Goal: Task Accomplishment & Management: Manage account settings

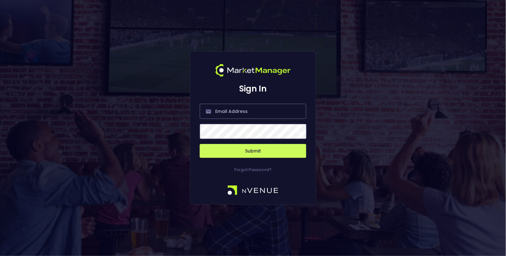
type input "[EMAIL_ADDRESS][DOMAIN_NAME]"
click at [244, 153] on button "Submit" at bounding box center [253, 151] width 106 height 14
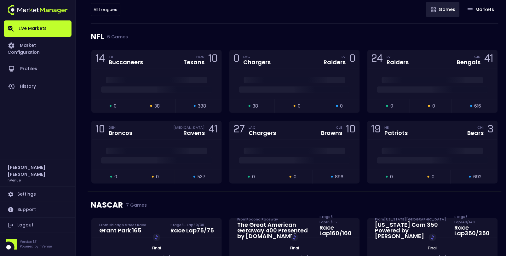
scroll to position [17, 0]
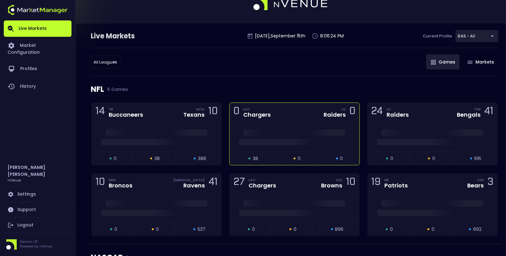
click at [306, 119] on div "0 LAC Chargers LV Raiders 0" at bounding box center [295, 112] width 130 height 19
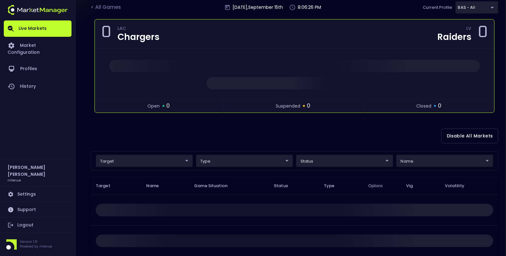
scroll to position [49, 0]
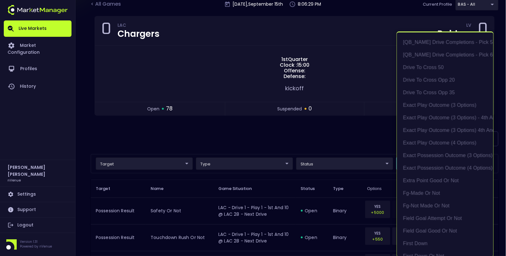
scroll to position [420, 0]
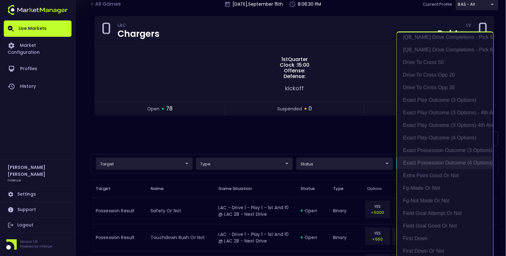
click at [432, 165] on li "exact possession outcome (4 options)" at bounding box center [445, 163] width 96 height 13
type input "Possession Result"
type input "group"
type input "exact possession outcome (4 options)"
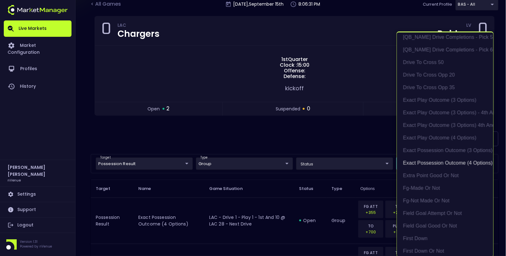
click at [343, 128] on div at bounding box center [253, 128] width 506 height 256
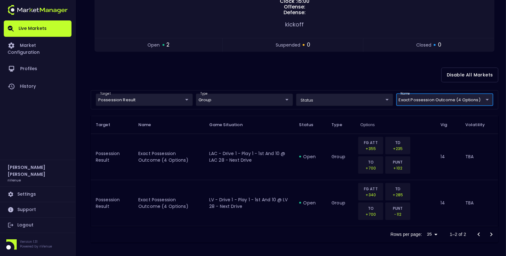
scroll to position [0, 0]
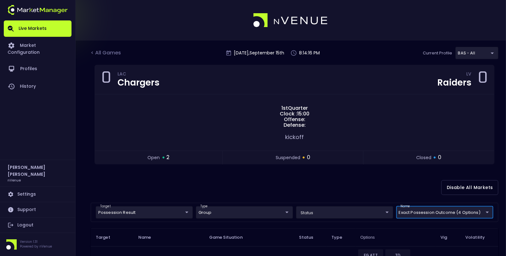
click at [470, 52] on body "Live Markets Market Configuration Profiles History [PERSON_NAME] nVenue Setting…" at bounding box center [253, 185] width 506 height 371
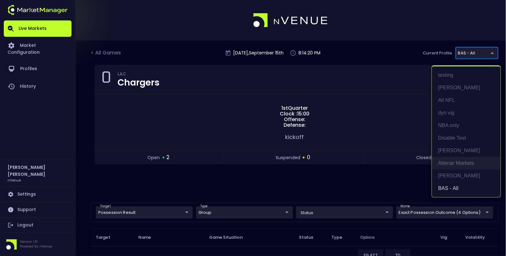
click at [461, 164] on li "Altenar Markets" at bounding box center [466, 163] width 69 height 13
type input "367d19d2-38ae-4538-9efd-a41834b6e757"
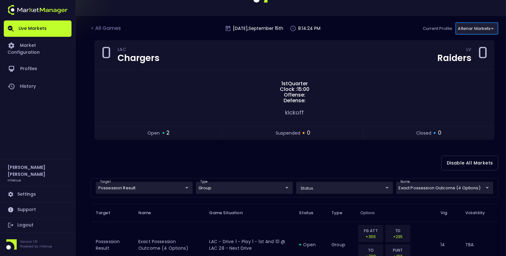
scroll to position [26, 0]
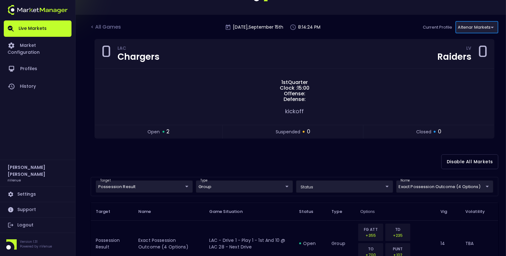
click at [440, 188] on body "Live Markets Market Configuration Profiles History [PERSON_NAME] nVenue Setting…" at bounding box center [253, 159] width 506 height 371
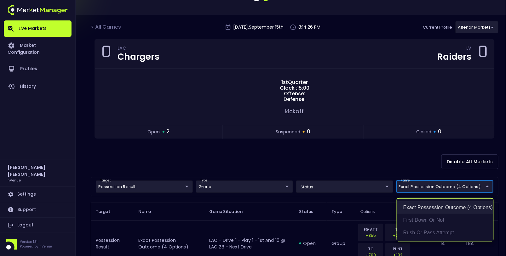
click at [435, 210] on li "exact possession outcome (4 options)" at bounding box center [445, 208] width 96 height 13
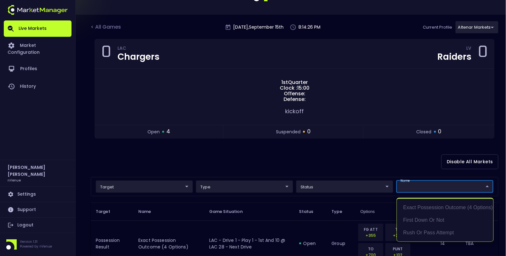
click at [367, 156] on div at bounding box center [253, 128] width 506 height 256
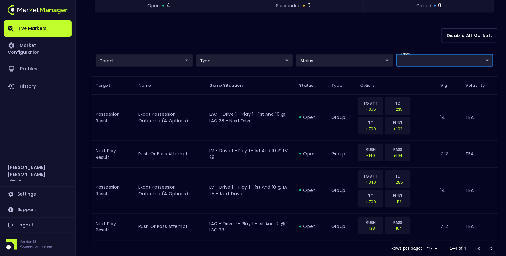
scroll to position [166, 0]
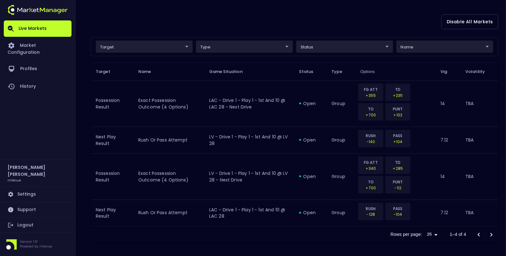
click at [73, 159] on div "Live Markets Market Configuration Profiles History [PERSON_NAME] nVenue Setting…" at bounding box center [37, 128] width 75 height 256
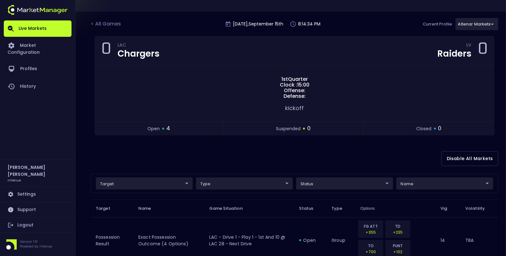
scroll to position [0, 0]
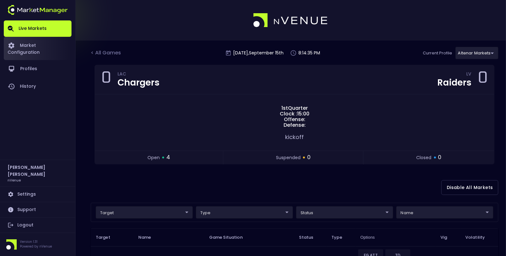
click at [34, 42] on link "Market Configuration" at bounding box center [38, 48] width 68 height 23
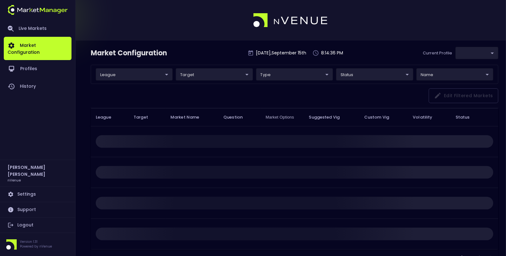
type input "367d19d2-38ae-4538-9efd-a41834b6e757"
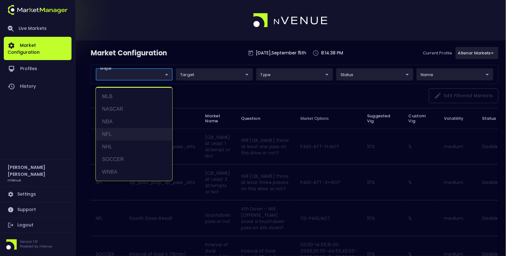
click at [118, 132] on li "NFL" at bounding box center [134, 134] width 77 height 13
type input "NFL"
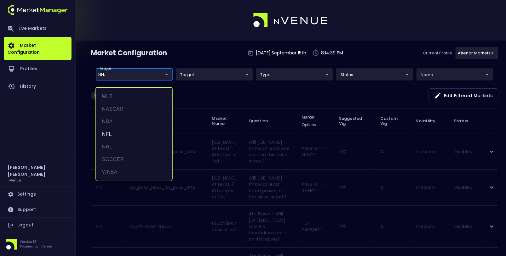
click at [218, 96] on div at bounding box center [253, 128] width 506 height 256
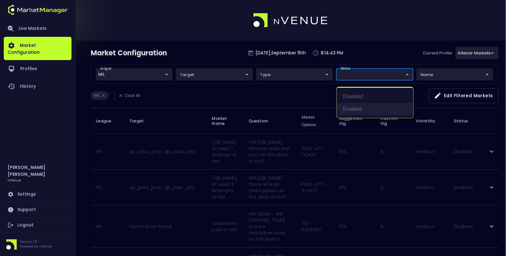
click at [359, 112] on li "Enabled" at bounding box center [375, 109] width 77 height 13
type input "Enabled"
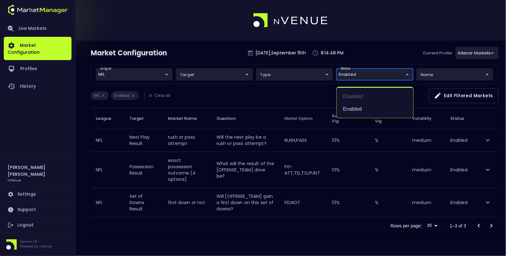
click at [490, 194] on div at bounding box center [253, 128] width 506 height 256
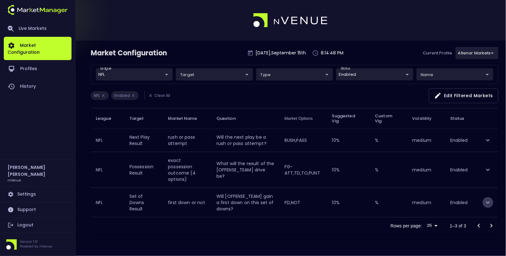
click at [487, 199] on icon "expand row" at bounding box center [488, 203] width 8 height 8
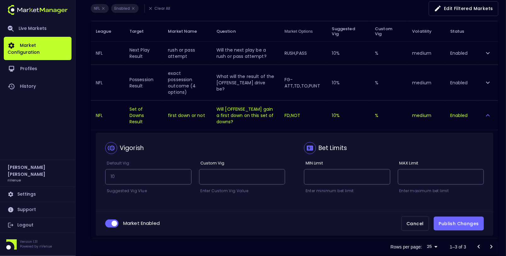
scroll to position [92, 0]
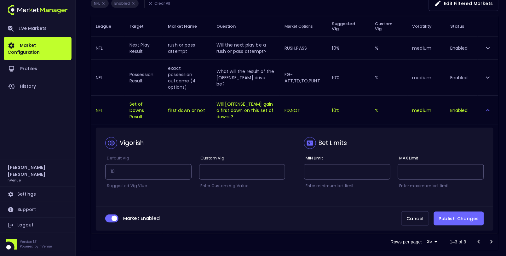
click at [112, 216] on input "collapsible table" at bounding box center [114, 219] width 17 height 6
checkbox input "false"
click at [458, 212] on button "Publish Changes" at bounding box center [459, 219] width 50 height 14
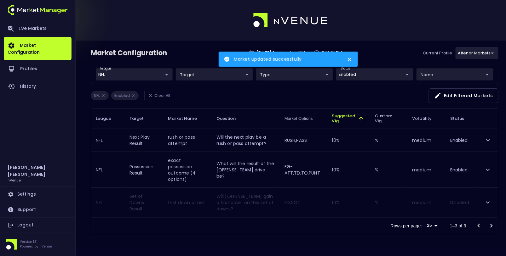
scroll to position [0, 0]
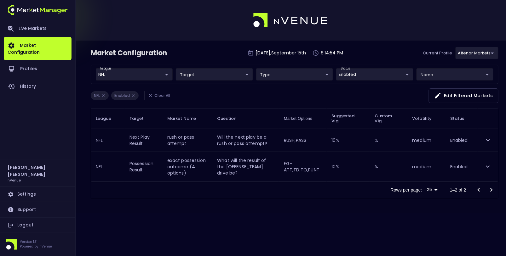
click at [357, 76] on body "Market updated successfully Live Markets Market Configuration Profiles History …" at bounding box center [253, 128] width 506 height 256
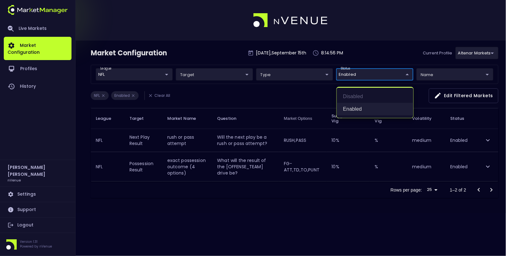
click at [354, 113] on li "Enabled" at bounding box center [375, 109] width 77 height 13
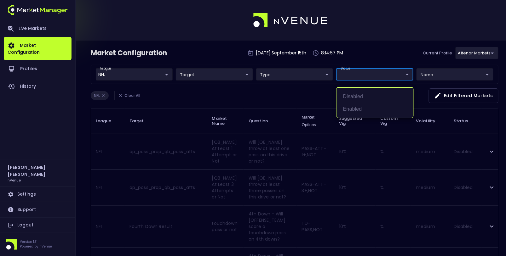
click at [289, 101] on div at bounding box center [253, 128] width 506 height 256
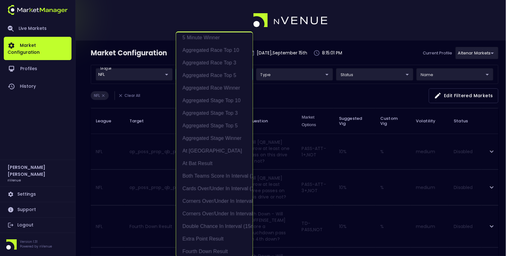
click at [297, 91] on div at bounding box center [253, 128] width 506 height 256
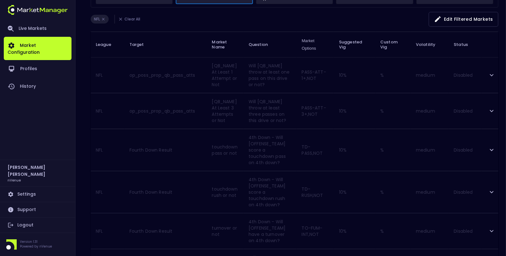
scroll to position [0, 0]
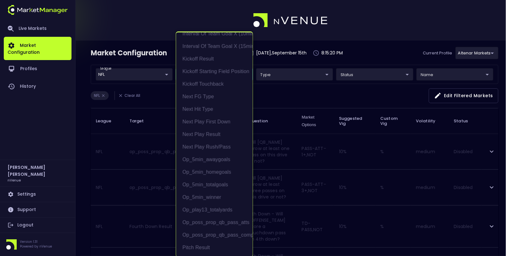
scroll to position [549, 0]
click at [219, 121] on li "Next Play First Down" at bounding box center [214, 121] width 77 height 13
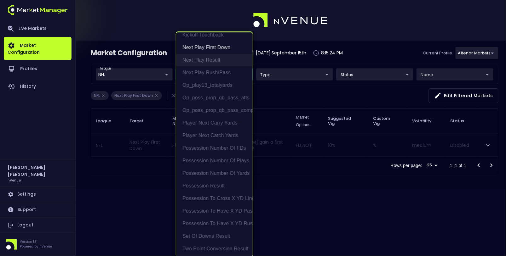
click at [214, 58] on li "Next Play Result" at bounding box center [214, 60] width 77 height 13
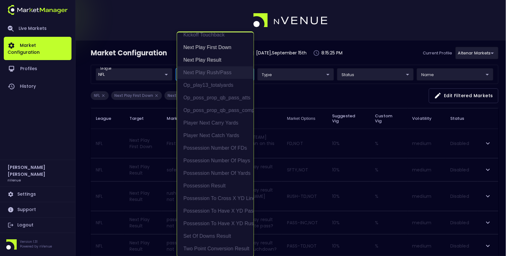
click at [213, 72] on li "Next Play Rush/Pass" at bounding box center [215, 72] width 77 height 13
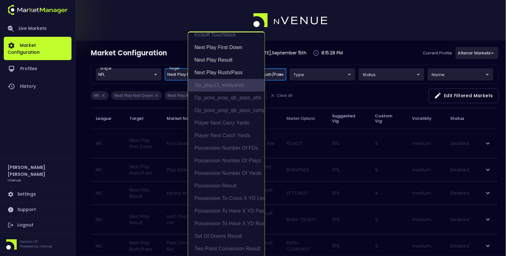
click at [220, 82] on li "op_play13_totalyards" at bounding box center [226, 85] width 77 height 13
type input "Next Play First Down,Next Play Result,Next Play Rush/Pass,op_play13_totalyards"
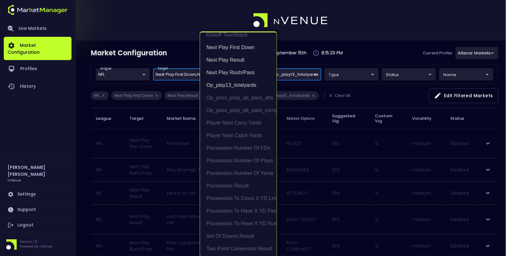
scroll to position [1, 0]
click at [150, 129] on div at bounding box center [253, 128] width 506 height 256
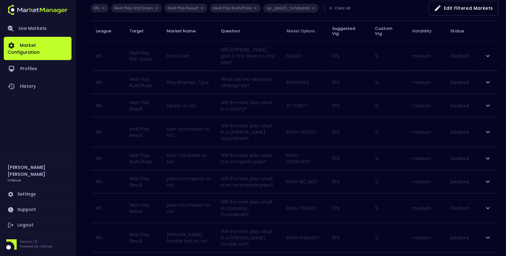
scroll to position [87, 0]
click at [489, 53] on icon "expand row" at bounding box center [488, 57] width 8 height 8
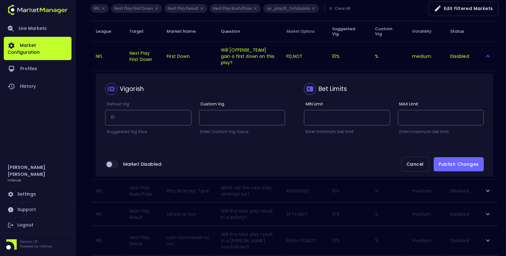
click at [113, 162] on input "collapsible table" at bounding box center [109, 165] width 17 height 6
checkbox input "true"
click at [469, 157] on button "Publish Changes" at bounding box center [459, 164] width 50 height 14
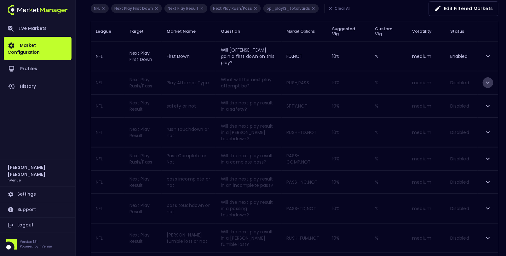
click at [487, 79] on icon "expand row" at bounding box center [488, 83] width 8 height 8
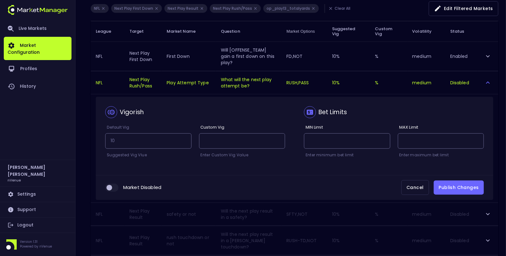
click at [110, 185] on input "collapsible table" at bounding box center [109, 188] width 17 height 6
checkbox input "true"
click at [460, 181] on button "Publish Changes" at bounding box center [459, 188] width 50 height 14
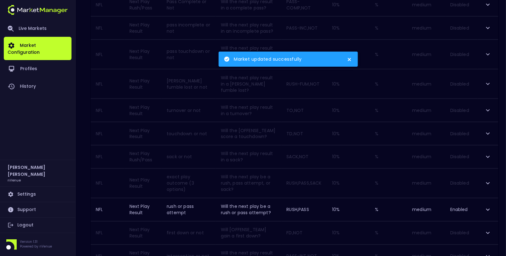
scroll to position [254, 0]
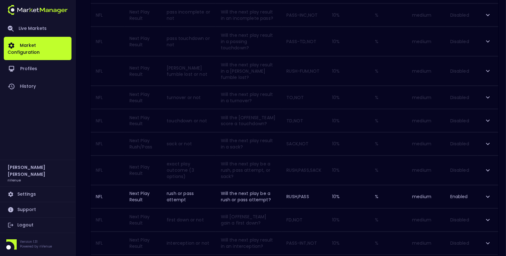
click at [487, 193] on icon "expand row" at bounding box center [488, 197] width 8 height 8
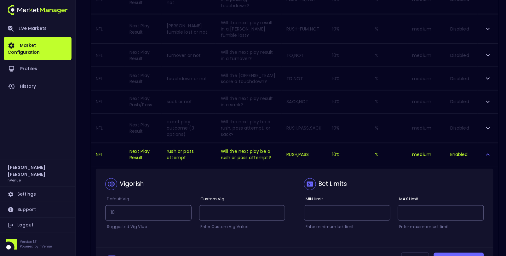
scroll to position [347, 0]
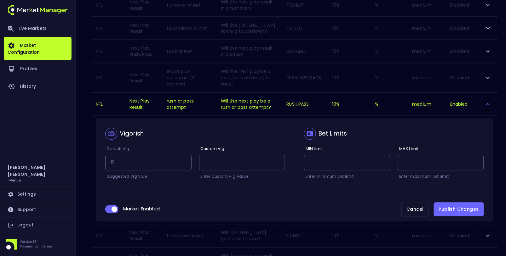
click at [110, 207] on input "collapsible table" at bounding box center [114, 210] width 17 height 6
checkbox input "false"
click at [455, 203] on button "Publish Changes" at bounding box center [459, 210] width 50 height 14
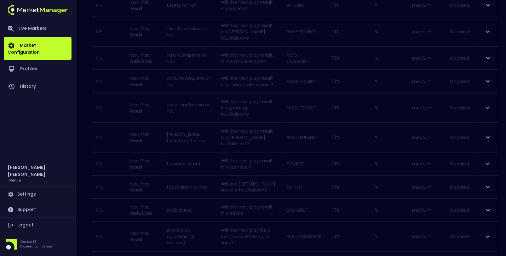
scroll to position [190, 0]
click at [488, 182] on icon "expand row" at bounding box center [488, 186] width 8 height 8
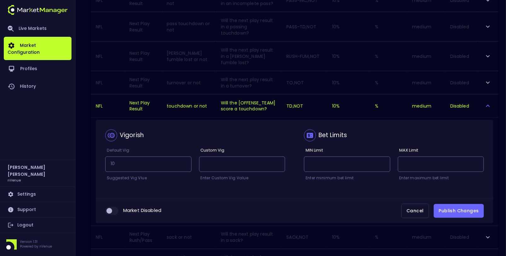
scroll to position [309, 0]
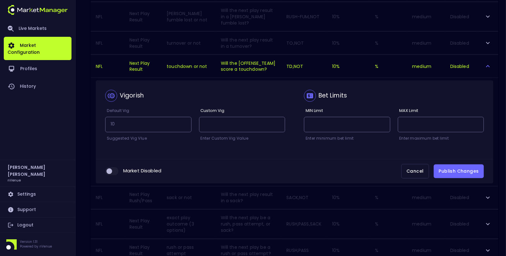
click at [114, 169] on input "collapsible table" at bounding box center [109, 172] width 17 height 6
checkbox input "true"
click at [451, 165] on button "Publish Changes" at bounding box center [459, 172] width 50 height 14
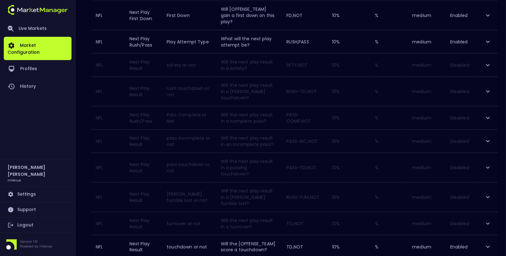
scroll to position [127, 0]
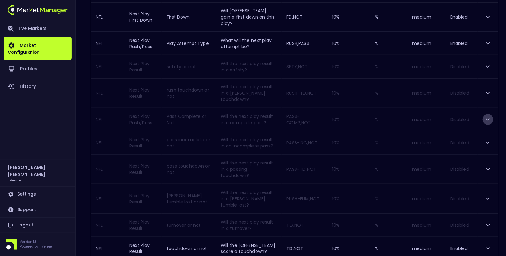
click at [489, 116] on icon "expand row" at bounding box center [488, 120] width 8 height 8
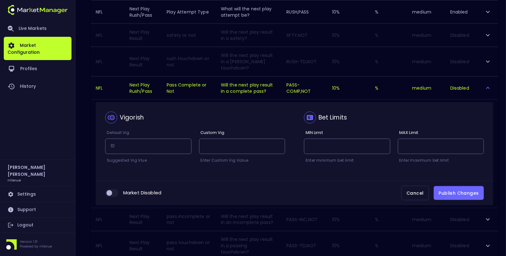
scroll to position [172, 0]
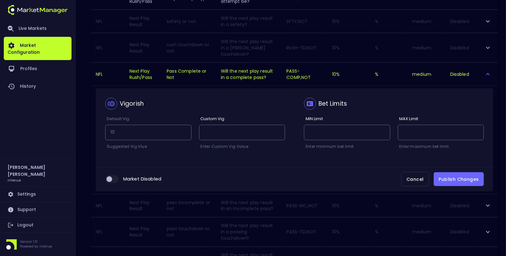
click at [112, 177] on input "collapsible table" at bounding box center [109, 180] width 17 height 6
checkbox input "true"
click at [473, 173] on button "Publish Changes" at bounding box center [459, 180] width 50 height 14
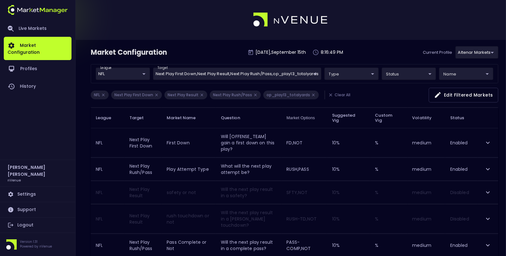
scroll to position [0, 0]
click at [338, 92] on li "Clear All" at bounding box center [338, 95] width 29 height 9
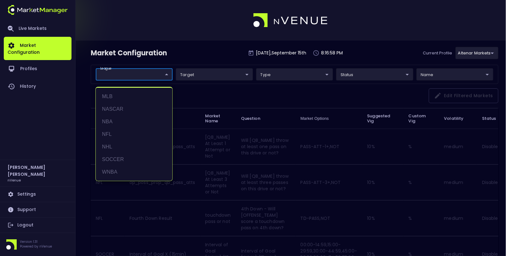
click at [115, 134] on li "NFL" at bounding box center [134, 134] width 77 height 13
type input "NFL"
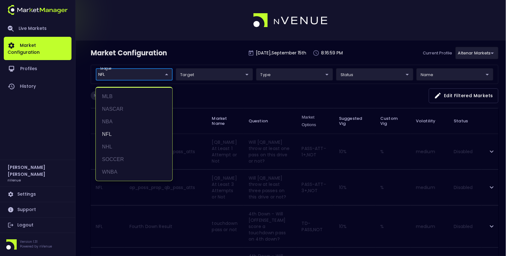
click at [201, 48] on div at bounding box center [253, 128] width 506 height 256
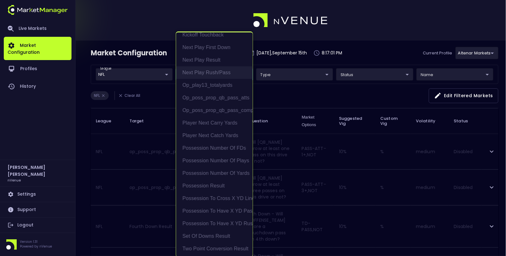
scroll to position [1, 0]
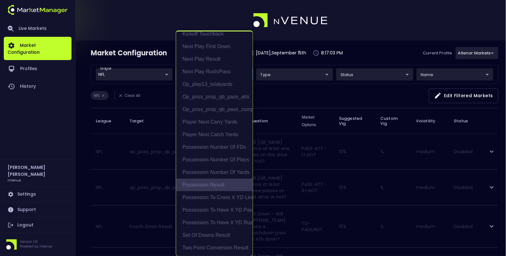
click at [218, 184] on li "Possession Result" at bounding box center [214, 185] width 77 height 13
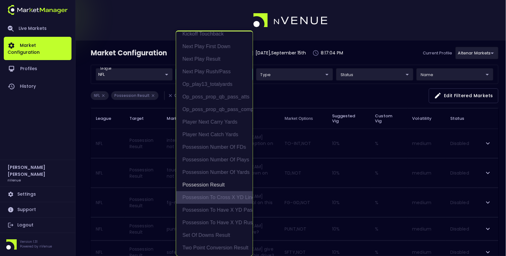
click at [219, 196] on li "Possession to Cross X YD Line" at bounding box center [214, 197] width 77 height 13
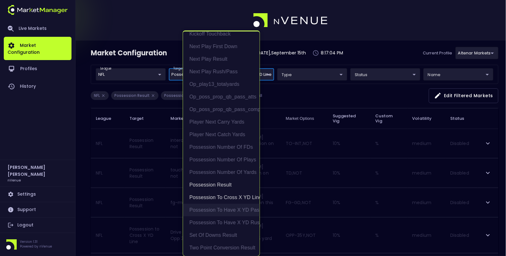
click at [219, 209] on li "Possession to Have X YD Pass" at bounding box center [221, 210] width 77 height 13
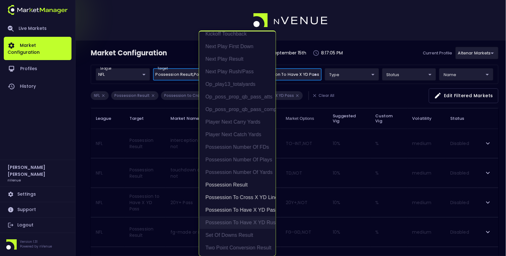
click at [227, 223] on li "Possession to Have X YD Rush" at bounding box center [237, 223] width 77 height 13
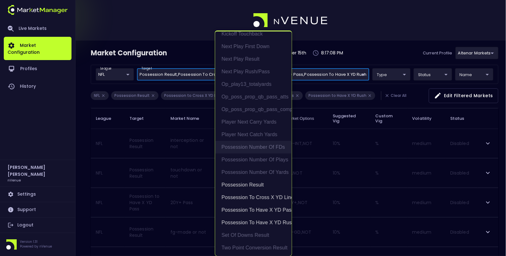
click at [253, 149] on li "Possession Number of FDs" at bounding box center [253, 147] width 77 height 13
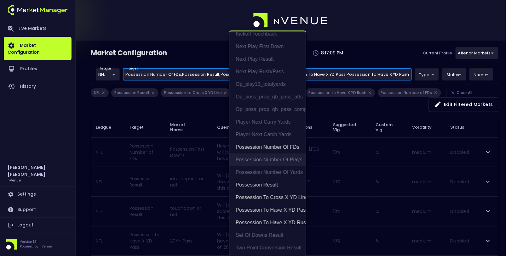
click at [259, 155] on li "Possession Number of Plays" at bounding box center [267, 160] width 77 height 13
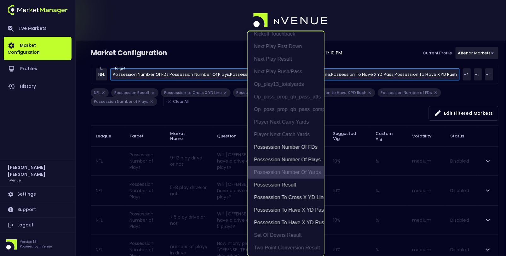
click at [278, 172] on li "Possession Number of Yards" at bounding box center [285, 172] width 77 height 13
type input "Possession Result,Possession to Cross X YD Line,Possession to Have X YD Pass,Po…"
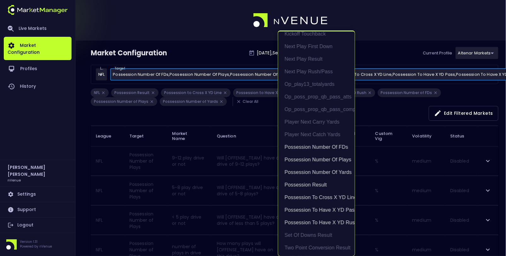
click at [256, 114] on div at bounding box center [253, 128] width 506 height 256
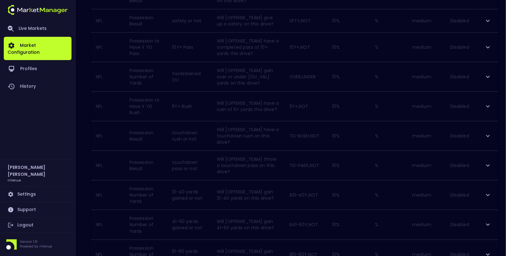
scroll to position [562, 0]
click at [487, 73] on icon "expand row" at bounding box center [488, 77] width 8 height 8
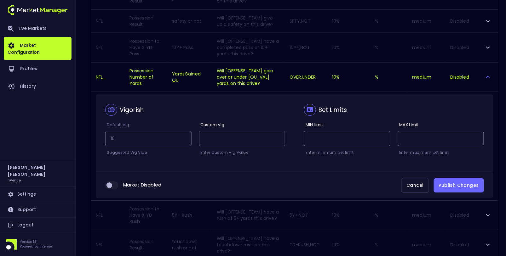
click at [116, 183] on input "collapsible table" at bounding box center [109, 186] width 17 height 6
checkbox input "true"
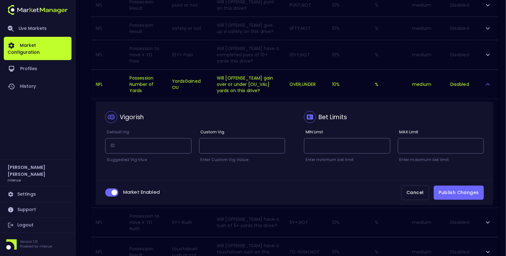
scroll to position [553, 0]
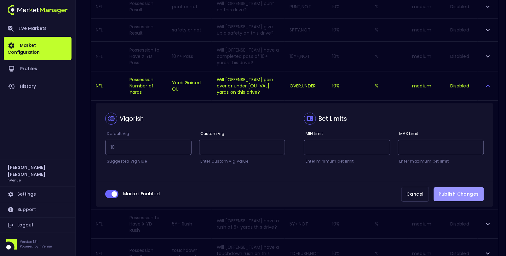
click at [460, 190] on button "Publish Changes" at bounding box center [459, 194] width 50 height 14
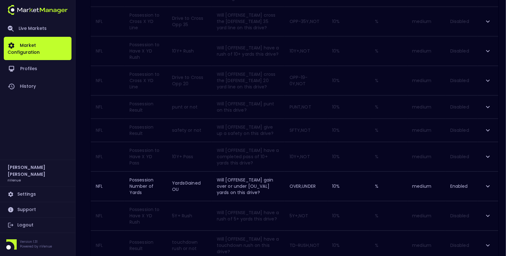
scroll to position [452, 0]
click at [489, 77] on icon "expand row" at bounding box center [488, 81] width 8 height 8
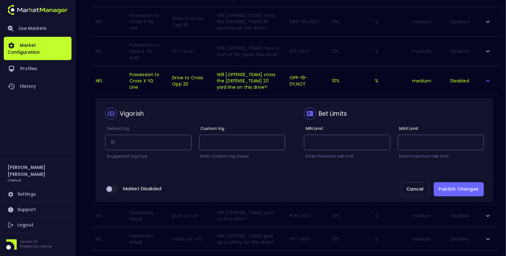
click at [110, 186] on input "collapsible table" at bounding box center [109, 189] width 17 height 6
checkbox input "true"
click at [458, 187] on button "Publish Changes" at bounding box center [459, 189] width 50 height 14
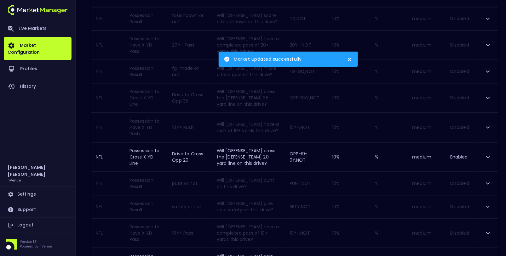
scroll to position [375, 0]
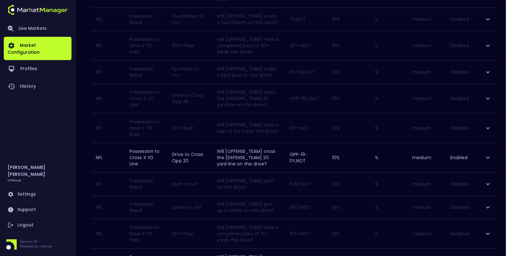
click at [485, 125] on icon "expand row" at bounding box center [488, 129] width 8 height 8
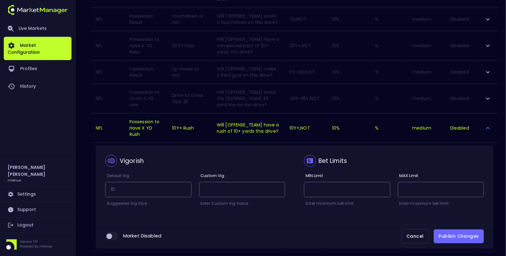
click at [113, 234] on input "collapsible table" at bounding box center [109, 237] width 17 height 6
checkbox input "true"
click at [465, 234] on button "Publish Changes" at bounding box center [459, 237] width 50 height 14
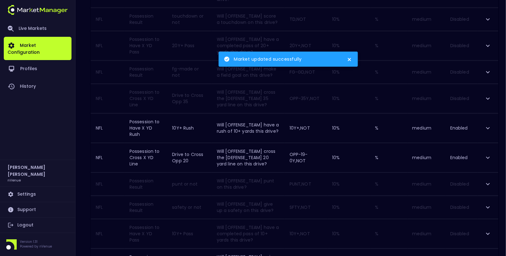
click at [489, 97] on icon "expand row" at bounding box center [488, 99] width 8 height 8
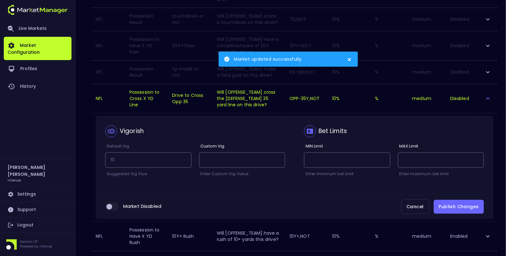
click at [114, 204] on input "collapsible table" at bounding box center [109, 207] width 17 height 6
checkbox input "true"
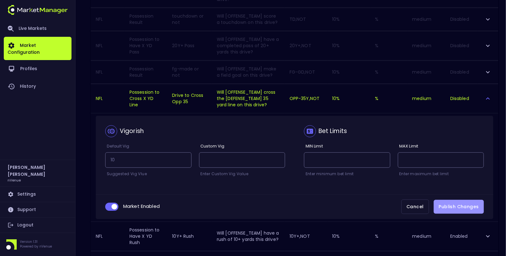
click at [469, 203] on button "Publish Changes" at bounding box center [459, 207] width 50 height 14
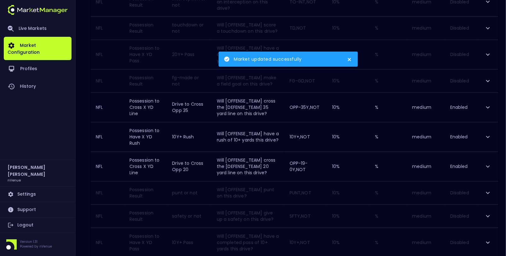
scroll to position [364, 0]
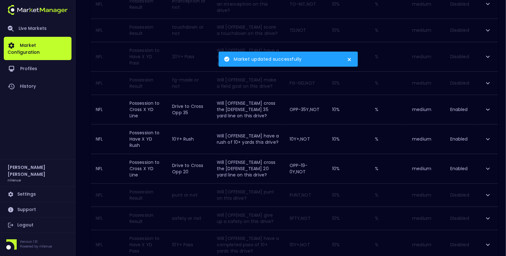
click at [488, 53] on icon "expand row" at bounding box center [488, 57] width 8 height 8
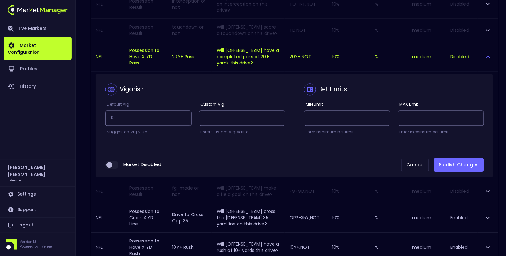
click at [108, 162] on input "collapsible table" at bounding box center [109, 165] width 17 height 6
checkbox input "true"
click at [455, 161] on button "Publish Changes" at bounding box center [459, 165] width 50 height 14
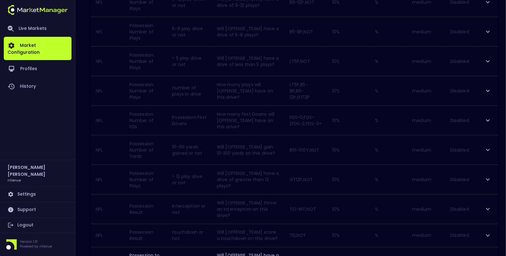
scroll to position [628, 0]
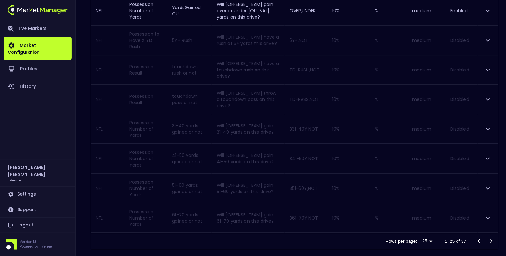
click at [493, 238] on icon "Go to next page" at bounding box center [491, 242] width 8 height 8
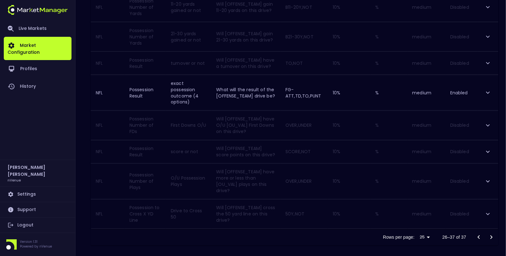
scroll to position [260, 0]
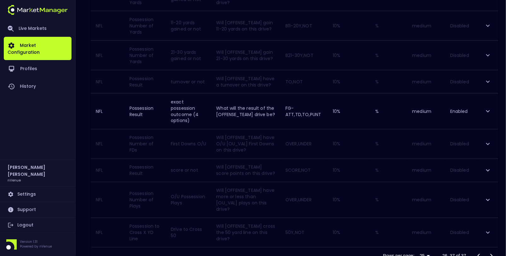
click at [487, 145] on button "expand row" at bounding box center [487, 144] width 11 height 11
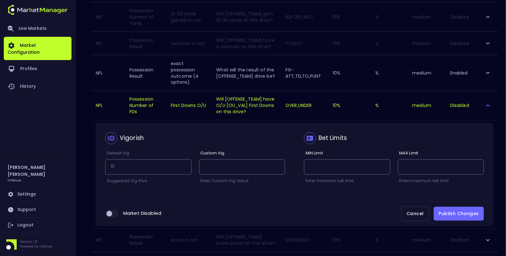
scroll to position [299, 0]
click at [117, 211] on input "collapsible table" at bounding box center [109, 213] width 17 height 6
checkbox input "true"
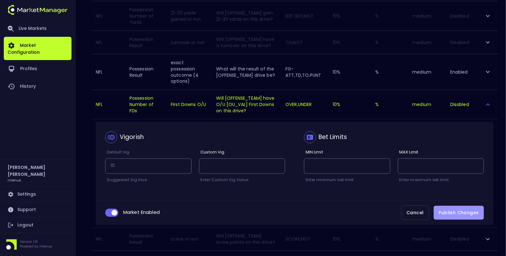
click at [467, 206] on button "Publish Changes" at bounding box center [459, 213] width 50 height 14
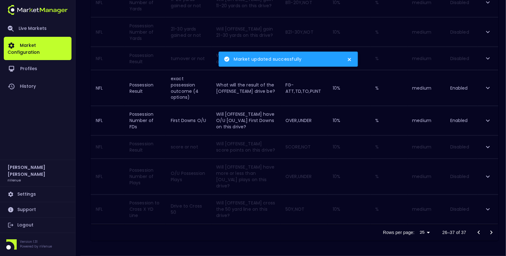
scroll to position [279, 0]
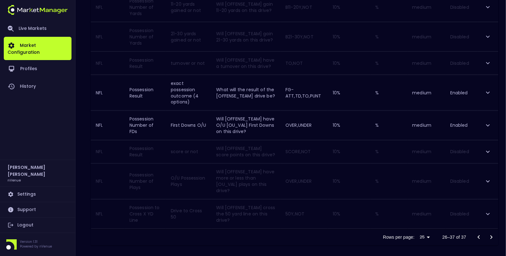
click at [492, 148] on icon "expand row" at bounding box center [488, 152] width 8 height 8
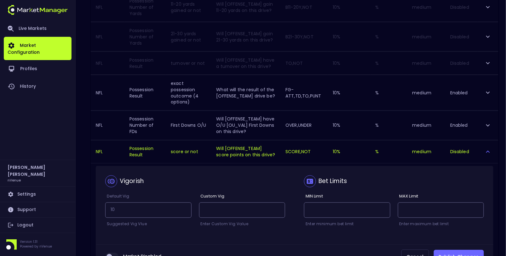
click at [108, 254] on input "collapsible table" at bounding box center [109, 257] width 17 height 6
checkbox input "true"
click at [459, 250] on button "Publish Changes" at bounding box center [459, 257] width 50 height 14
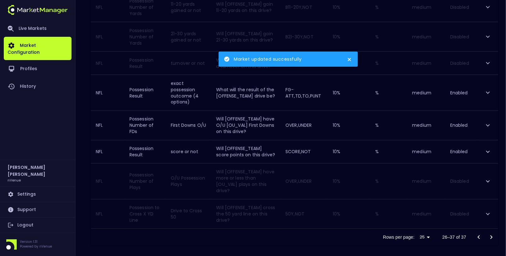
click at [486, 179] on icon "expand row" at bounding box center [488, 182] width 8 height 8
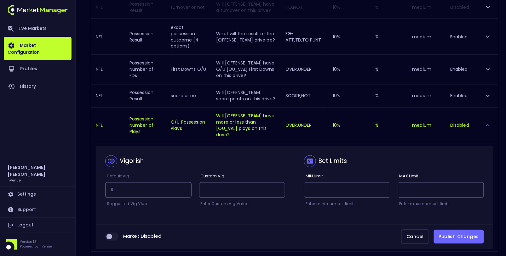
scroll to position [336, 0]
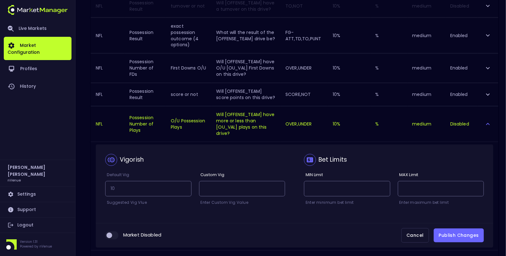
click at [108, 233] on input "collapsible table" at bounding box center [109, 236] width 17 height 6
checkbox input "true"
click at [455, 230] on button "Publish Changes" at bounding box center [459, 236] width 50 height 14
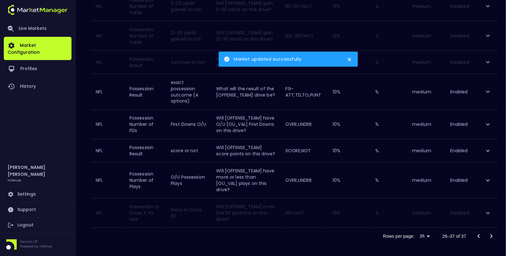
scroll to position [279, 0]
click at [489, 211] on icon "expand row" at bounding box center [488, 215] width 8 height 8
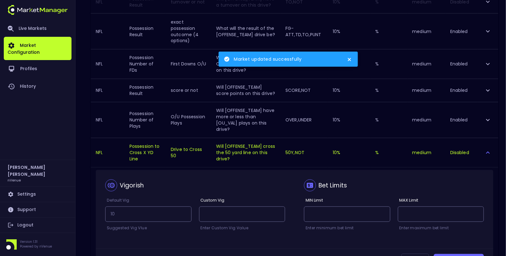
scroll to position [386, 0]
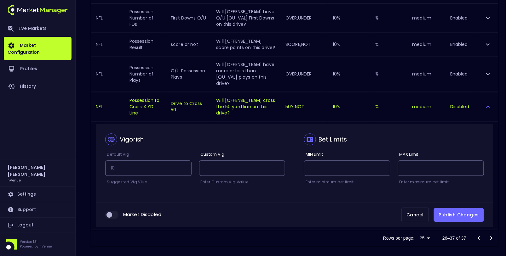
click at [108, 212] on input "collapsible table" at bounding box center [109, 215] width 17 height 6
checkbox input "true"
click at [465, 209] on button "Publish Changes" at bounding box center [459, 215] width 50 height 14
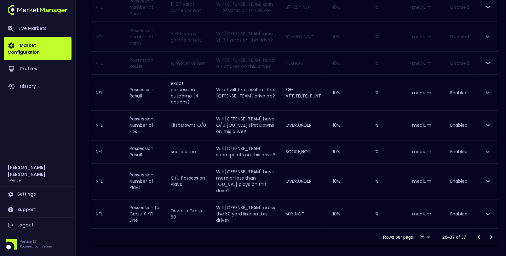
scroll to position [0, 0]
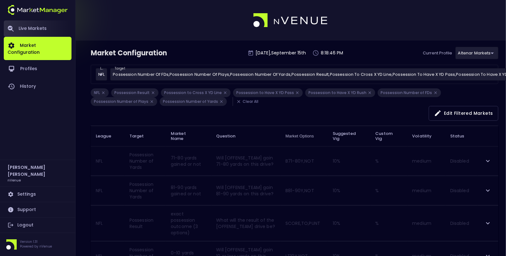
click at [31, 28] on link "Live Markets" at bounding box center [38, 28] width 68 height 16
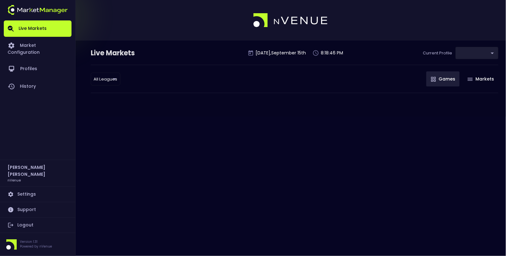
type input "367d19d2-38ae-4538-9efd-a41834b6e757"
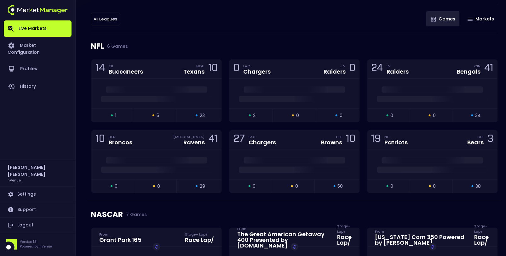
scroll to position [64, 0]
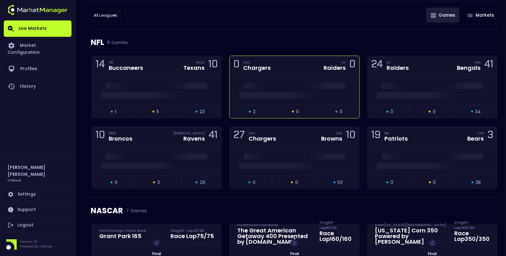
click at [294, 78] on div at bounding box center [295, 90] width 130 height 30
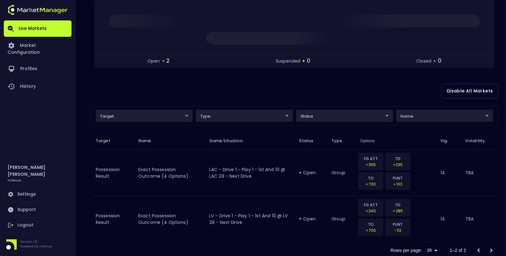
scroll to position [0, 0]
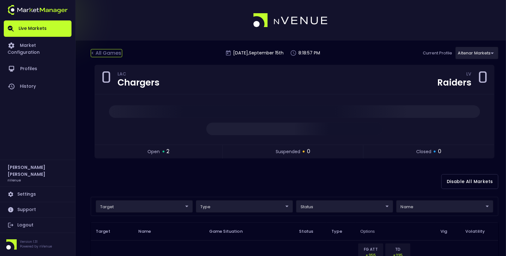
click at [110, 52] on div "< All Games" at bounding box center [106, 53] width 31 height 8
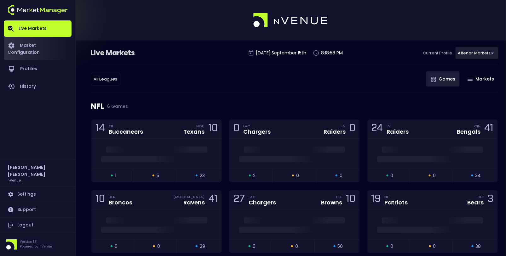
click at [41, 47] on link "Market Configuration" at bounding box center [38, 48] width 68 height 23
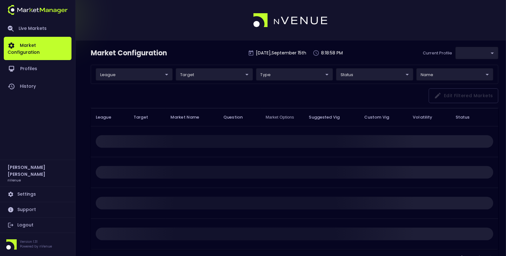
type input "367d19d2-38ae-4538-9efd-a41834b6e757"
click at [152, 79] on body "Live Markets Market Configuration Profiles History [PERSON_NAME] nVenue Setting…" at bounding box center [253, 140] width 506 height 281
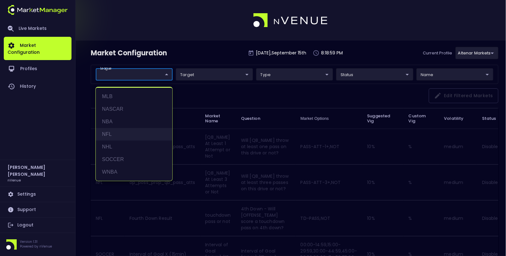
click at [128, 133] on li "NFL" at bounding box center [134, 134] width 77 height 13
type input "NFL"
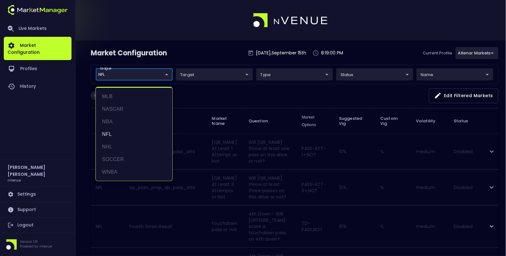
click at [196, 66] on div at bounding box center [253, 128] width 506 height 256
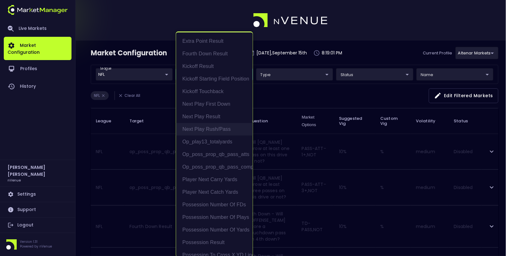
scroll to position [57, 0]
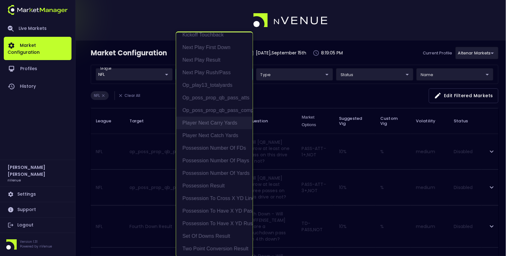
click at [224, 123] on li "Player Next Carry Yards" at bounding box center [214, 123] width 77 height 13
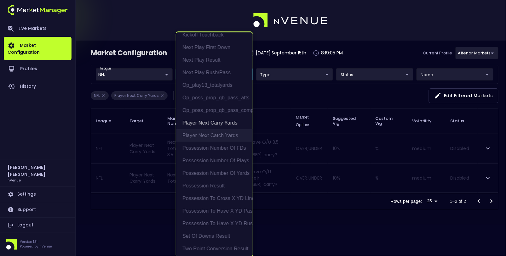
click at [221, 131] on li "Player Next Catch Yards" at bounding box center [214, 135] width 77 height 13
type input "Player Next Carry Yards,Player Next Catch Yards"
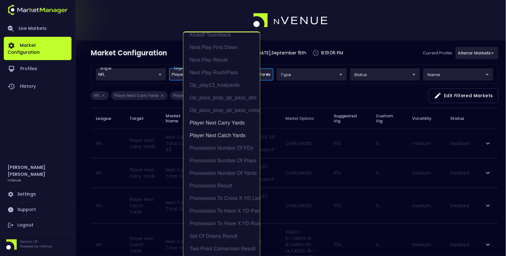
click at [319, 91] on div at bounding box center [253, 128] width 506 height 256
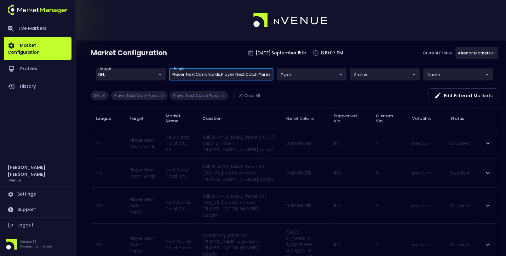
scroll to position [33, 0]
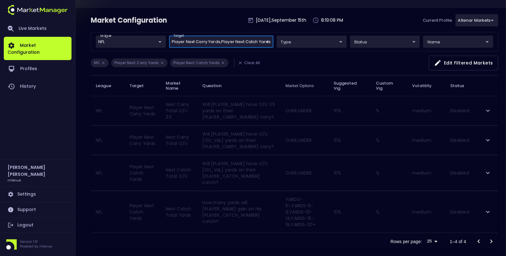
click at [488, 110] on icon "expand row" at bounding box center [488, 111] width 4 height 2
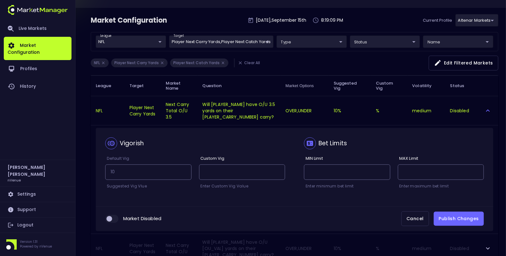
click at [111, 218] on input "collapsible table" at bounding box center [109, 219] width 17 height 6
checkbox input "true"
click at [454, 217] on button "Publish Changes" at bounding box center [459, 219] width 50 height 14
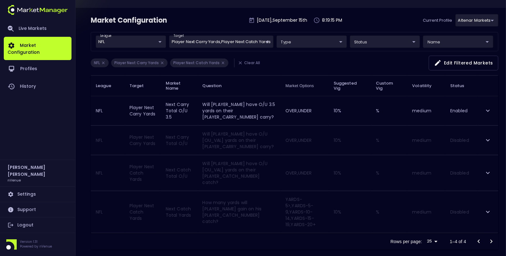
click at [486, 169] on icon "expand row" at bounding box center [488, 173] width 8 height 8
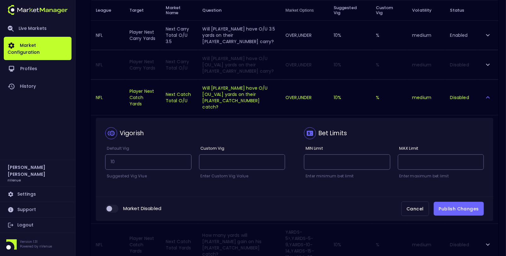
scroll to position [140, 0]
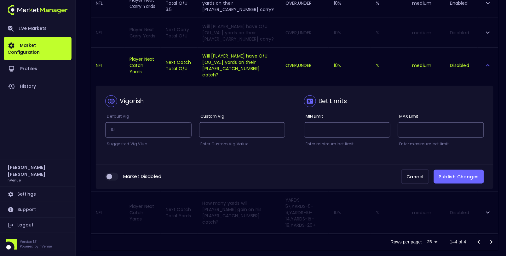
click at [112, 174] on input "collapsible table" at bounding box center [109, 177] width 17 height 6
checkbox input "true"
click at [450, 174] on button "Publish Changes" at bounding box center [459, 177] width 50 height 14
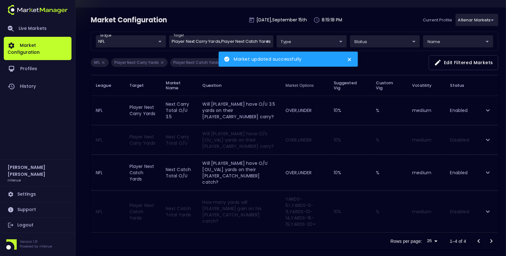
scroll to position [33, 0]
click at [26, 30] on link "Live Markets" at bounding box center [38, 28] width 68 height 16
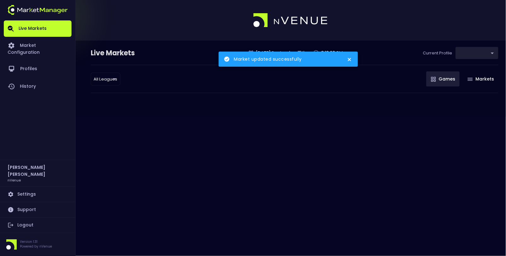
type input "367d19d2-38ae-4538-9efd-a41834b6e757"
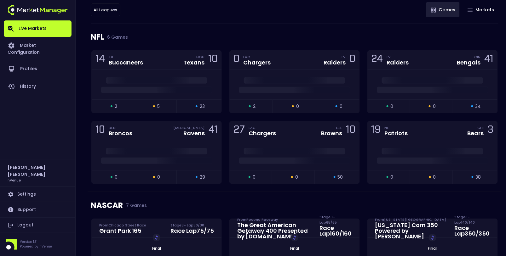
scroll to position [79, 0]
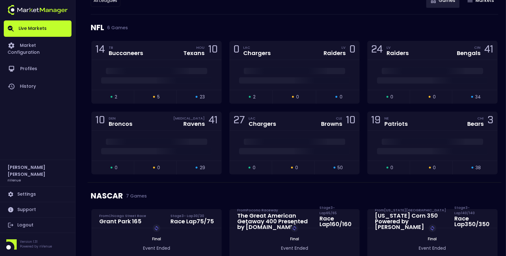
click at [226, 102] on div "0 LAC Chargers LV Raiders 0 open 2 suspended 0 closed 0" at bounding box center [294, 76] width 138 height 71
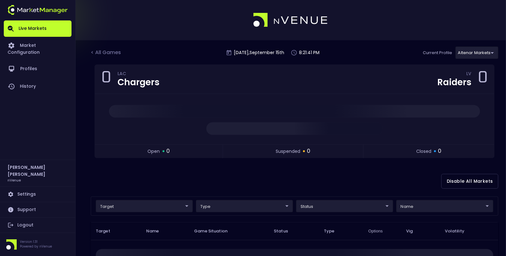
scroll to position [0, 0]
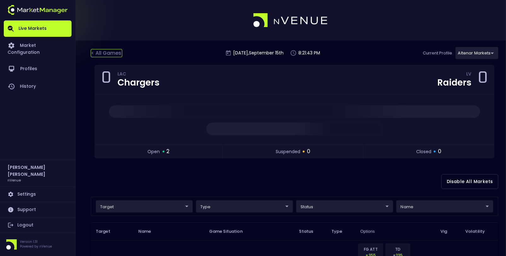
click at [111, 53] on div "< All Games" at bounding box center [106, 53] width 31 height 8
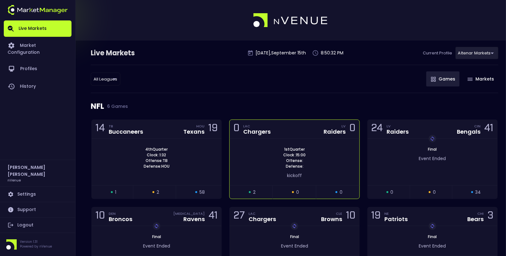
click at [245, 142] on div "1st Quarter Clock : 15:00 Offense: Defense: kickoff" at bounding box center [295, 162] width 130 height 47
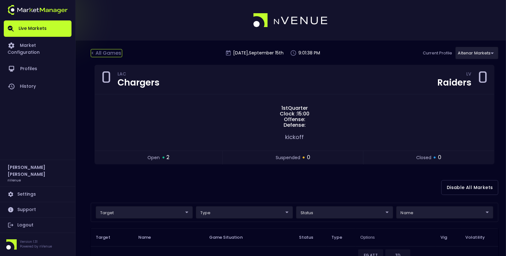
click at [98, 55] on div "< All Games" at bounding box center [106, 53] width 31 height 8
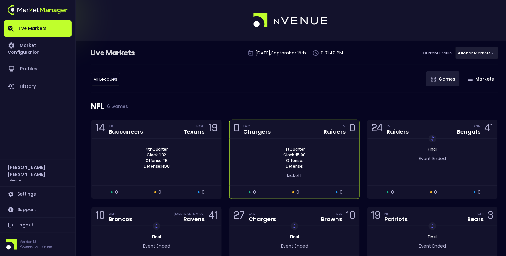
click at [278, 142] on div "1st Quarter Clock : 15:00 Offense: Defense: kickoff" at bounding box center [295, 162] width 130 height 47
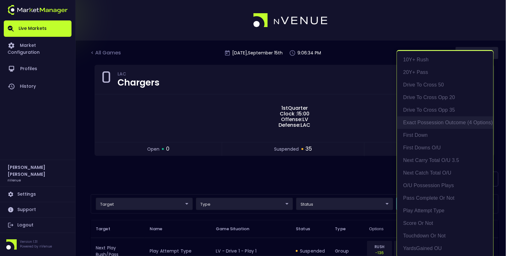
click at [432, 123] on li "exact possession outcome (4 options)" at bounding box center [445, 123] width 96 height 13
type input "Possession Result"
type input "group"
type input "exact possession outcome (4 options)"
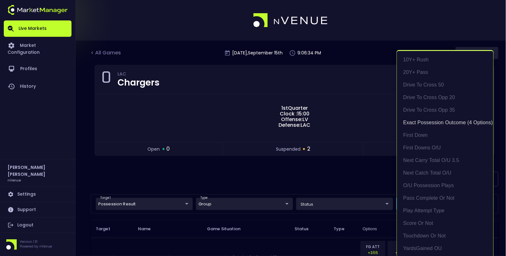
scroll to position [1, 0]
click at [308, 169] on div at bounding box center [253, 128] width 506 height 256
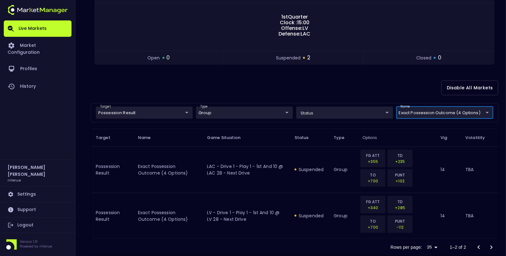
scroll to position [104, 0]
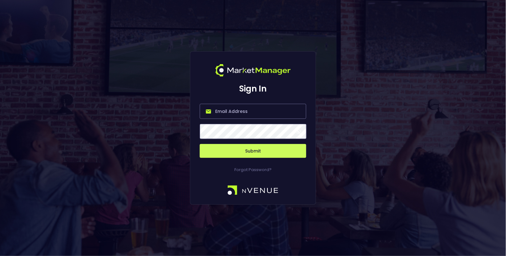
click at [240, 109] on input "email" at bounding box center [253, 111] width 106 height 15
click at [227, 116] on input "email" at bounding box center [253, 111] width 106 height 15
type input "[EMAIL_ADDRESS][DOMAIN_NAME]"
click at [253, 146] on button "Submit" at bounding box center [253, 151] width 106 height 14
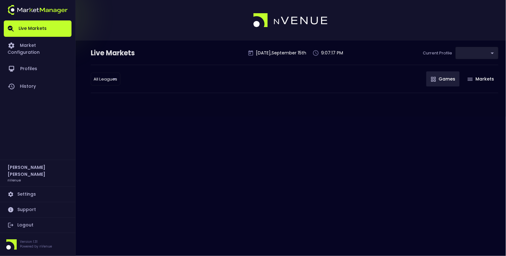
type input "367d19d2-38ae-4538-9efd-a41834b6e757"
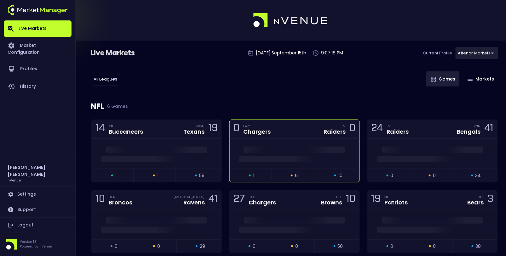
click at [277, 132] on div "0 LAC Chargers LV Raiders 0" at bounding box center [295, 129] width 130 height 19
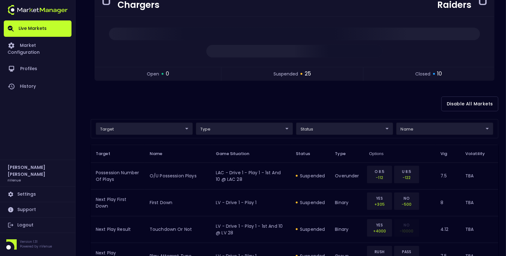
scroll to position [81, 0]
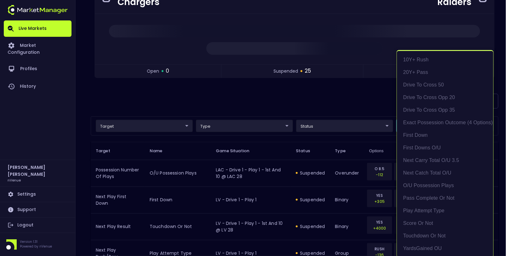
click at [446, 123] on li "exact possession outcome (4 options)" at bounding box center [445, 123] width 96 height 13
type input "Possession Result"
type input "group"
type input "exact possession outcome (4 options)"
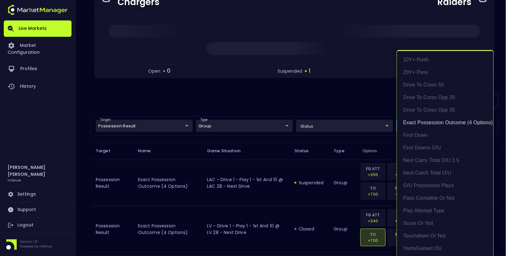
click at [330, 113] on div at bounding box center [253, 128] width 506 height 256
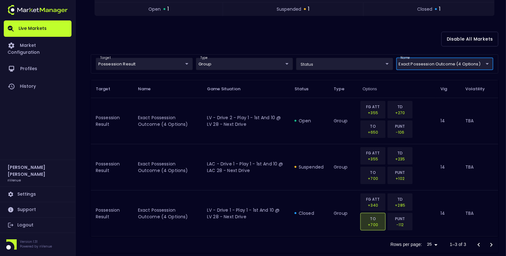
scroll to position [150, 0]
